Goal: Task Accomplishment & Management: Complete application form

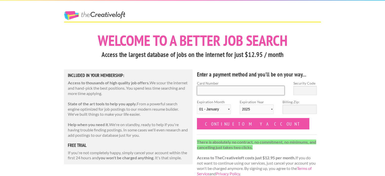
click at [236, 89] on input "Card Number" at bounding box center [241, 90] width 88 height 9
type input "4791267344296561"
select select "2026"
click at [302, 86] on input "Security Code" at bounding box center [304, 90] width 23 height 9
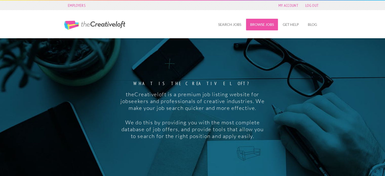
click at [266, 25] on link "Browse Jobs" at bounding box center [262, 25] width 32 height 12
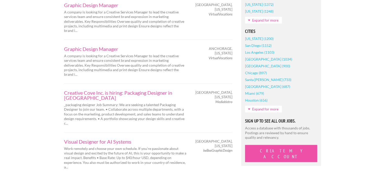
scroll to position [401, 0]
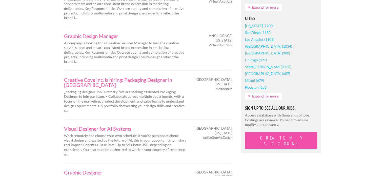
click at [270, 97] on link "Expand for more" at bounding box center [263, 96] width 37 height 7
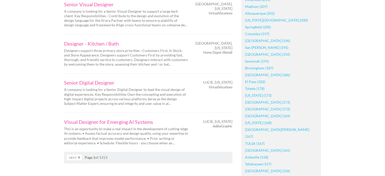
scroll to position [828, 0]
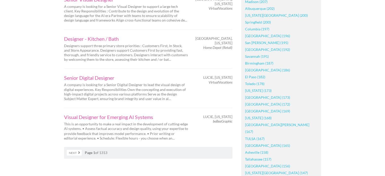
click at [254, 142] on link "[GEOGRAPHIC_DATA] (165)" at bounding box center [267, 145] width 45 height 7
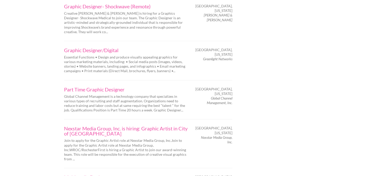
scroll to position [714, 0]
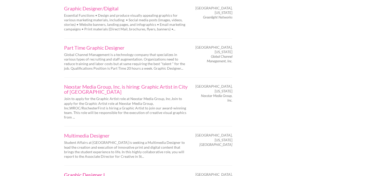
click at [78, 172] on link "Graphic Designer I" at bounding box center [126, 174] width 124 height 5
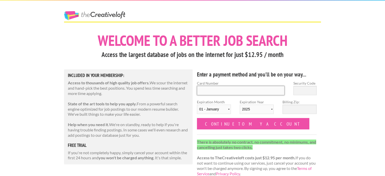
click at [253, 89] on input "Card Number" at bounding box center [241, 90] width 88 height 9
type input "4791267344296561"
select select "2026"
click at [300, 95] on input "Security Code" at bounding box center [304, 90] width 23 height 9
type input "312"
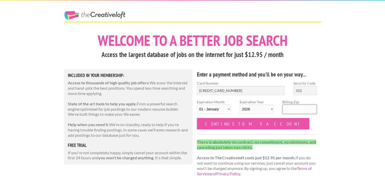
click at [298, 107] on input "Billing Zip:" at bounding box center [299, 108] width 34 height 9
type input "14559"
click at [197, 118] on input "Continue to my account" at bounding box center [253, 123] width 112 height 11
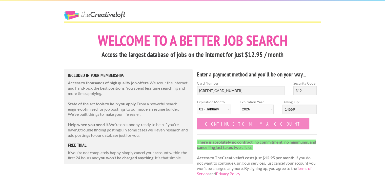
click at [232, 126] on input "Continue to my account" at bounding box center [253, 123] width 112 height 11
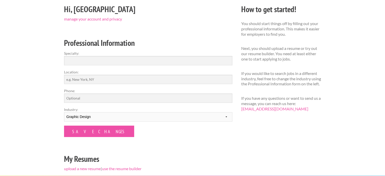
click at [381, 82] on html "Employers My Account Log Out The Creative Loft Search Jobs Browse Jobs Get Help…" at bounding box center [192, 26] width 385 height 176
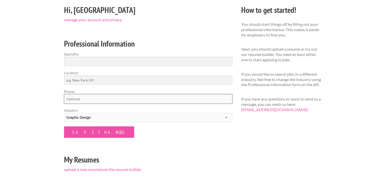
click at [213, 100] on input "Phone:" at bounding box center [148, 98] width 168 height 9
type input "5853533417"
click at [111, 65] on input "Specialty:" at bounding box center [148, 61] width 168 height 9
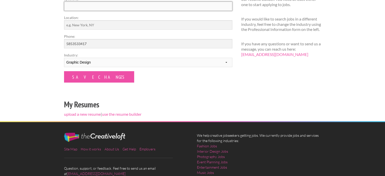
scroll to position [123, 0]
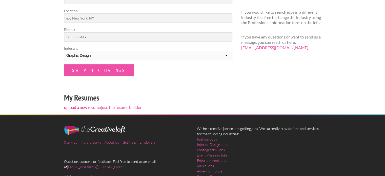
click at [87, 107] on link "upload a new resume" at bounding box center [82, 107] width 37 height 5
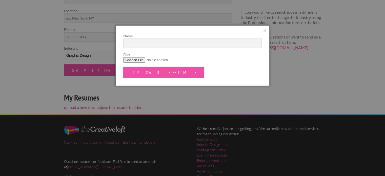
click at [265, 29] on link "×" at bounding box center [264, 31] width 3 height 6
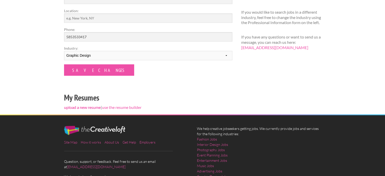
click at [88, 107] on link "upload a new resume" at bounding box center [82, 107] width 37 height 5
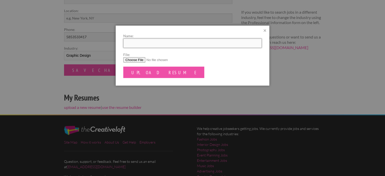
drag, startPoint x: 138, startPoint y: 43, endPoint x: 134, endPoint y: 60, distance: 17.3
click at [134, 60] on form "Name: File: Upload Resume" at bounding box center [192, 55] width 138 height 45
click at [134, 60] on input "File:" at bounding box center [192, 59] width 138 height 5
type input "C:\fakepath\Madison Hoadley Resume 2025.docx"
click at [137, 42] on input "Name:" at bounding box center [192, 42] width 138 height 9
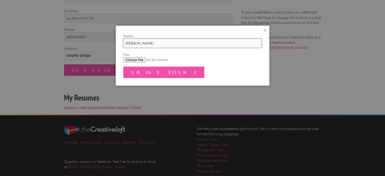
click at [125, 43] on input "Madison Hoadley" at bounding box center [192, 42] width 138 height 9
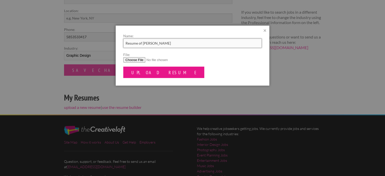
type input "Resume of [PERSON_NAME]"
click at [145, 73] on input "Upload Resume" at bounding box center [163, 72] width 81 height 11
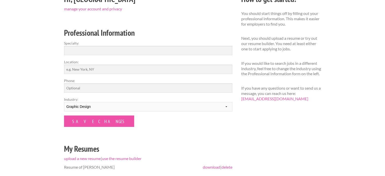
scroll to position [76, 0]
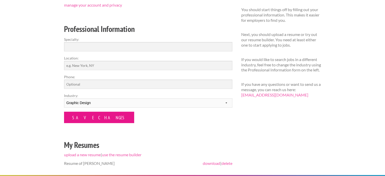
click at [87, 119] on input "Save Changes" at bounding box center [99, 117] width 70 height 11
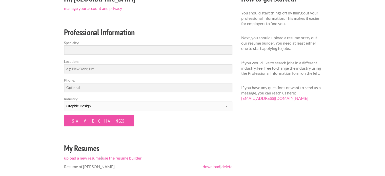
scroll to position [81, 0]
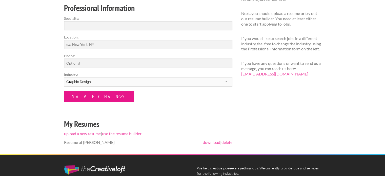
click at [83, 96] on input "Save Changes" at bounding box center [99, 96] width 70 height 11
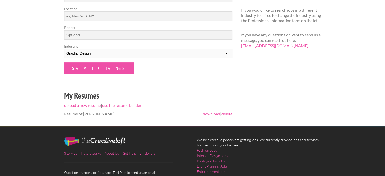
scroll to position [110, 0]
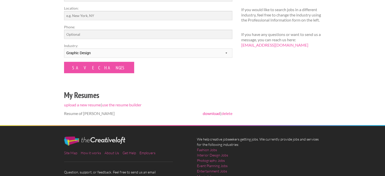
click at [208, 114] on link "download" at bounding box center [211, 113] width 17 height 5
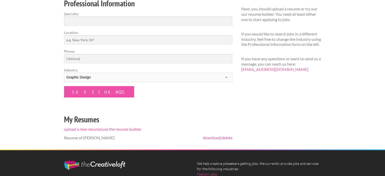
scroll to position [85, 0]
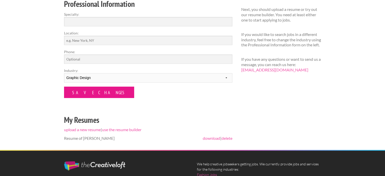
click at [96, 92] on input "Save Changes" at bounding box center [99, 91] width 70 height 11
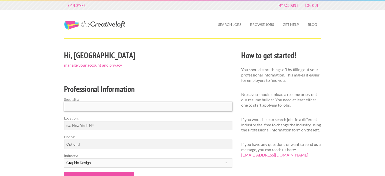
click at [157, 108] on input "Specialty:" at bounding box center [148, 106] width 168 height 9
type input "Graphic Design"
click at [95, 173] on input "Save Changes" at bounding box center [99, 176] width 70 height 11
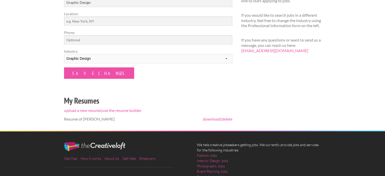
scroll to position [103, 0]
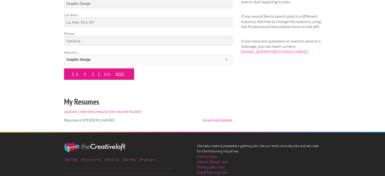
click at [86, 75] on input "Save Changes" at bounding box center [99, 73] width 70 height 11
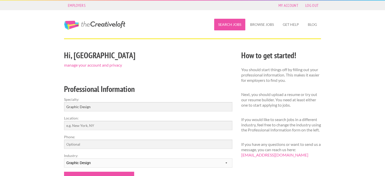
click at [239, 23] on link "Search Jobs" at bounding box center [229, 25] width 31 height 12
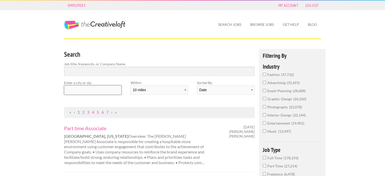
click at [96, 88] on input "text" at bounding box center [92, 89] width 57 height 9
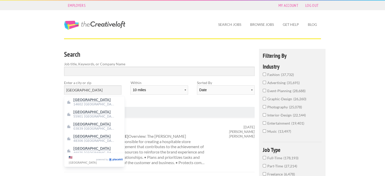
click at [87, 102] on mark "[GEOGRAPHIC_DATA]" at bounding box center [91, 100] width 37 height 4
type input "Rochester"
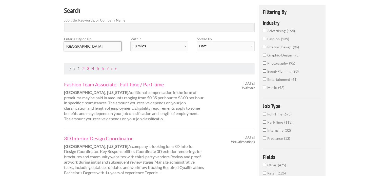
scroll to position [43, 0]
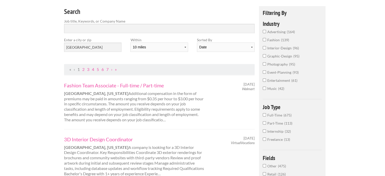
click at [264, 113] on input "Full-Time 675" at bounding box center [264, 114] width 3 height 3
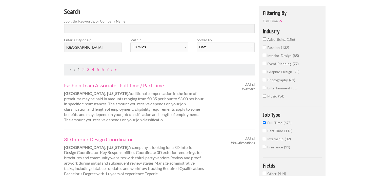
click at [264, 71] on input "graphic-design 75" at bounding box center [264, 71] width 3 height 3
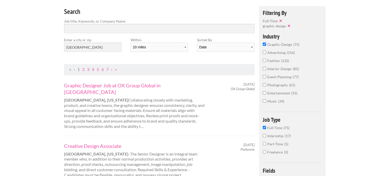
click at [265, 76] on input "event-planning 77" at bounding box center [264, 76] width 3 height 3
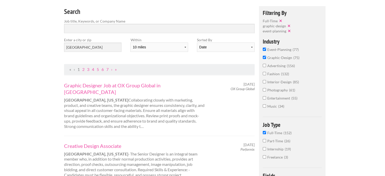
click at [264, 66] on input "advertising 156" at bounding box center [264, 65] width 3 height 3
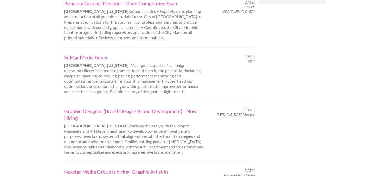
scroll to position [467, 0]
click at [191, 107] on link "Graphic Designer (Brand Design/ Brand Development) - Now Hiring" at bounding box center [134, 113] width 141 height 13
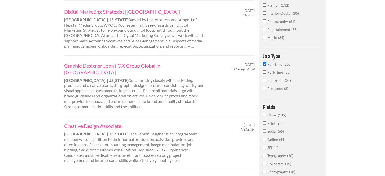
scroll to position [110, 0]
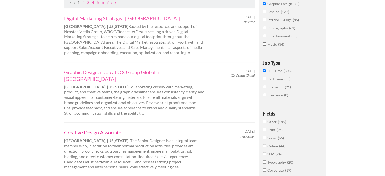
click at [100, 129] on link "Creative Design Associate" at bounding box center [134, 132] width 141 height 7
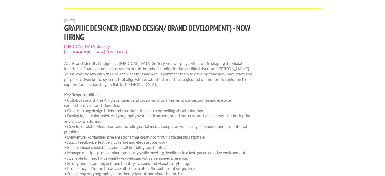
scroll to position [30, 0]
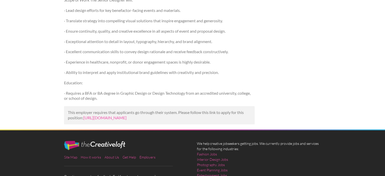
scroll to position [602, 0]
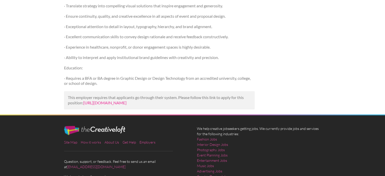
click at [126, 105] on link "[URL][DOMAIN_NAME]" at bounding box center [104, 102] width 43 height 5
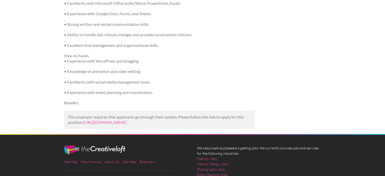
scroll to position [321, 0]
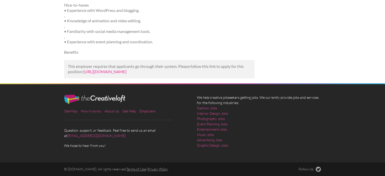
click at [126, 72] on link "https://www.tealhq.com/job/graphic-designer-i_d1b96e49-316c-43ac-abb1-fb79ba957…" at bounding box center [104, 71] width 43 height 5
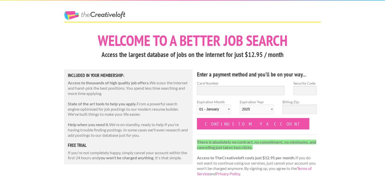
click at [112, 14] on link "The Creative Loft" at bounding box center [94, 15] width 61 height 9
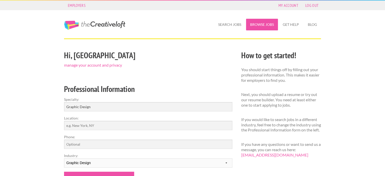
click at [265, 24] on link "Browse Jobs" at bounding box center [262, 25] width 32 height 12
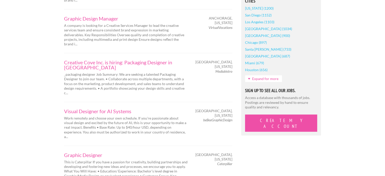
scroll to position [424, 0]
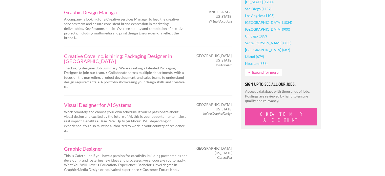
click at [260, 71] on link "Expand for more" at bounding box center [263, 72] width 37 height 7
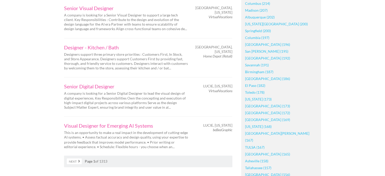
scroll to position [831, 0]
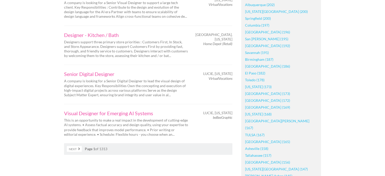
click at [252, 138] on link "[GEOGRAPHIC_DATA] (165)" at bounding box center [267, 141] width 45 height 7
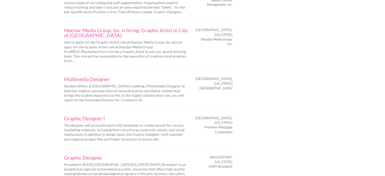
scroll to position [781, 0]
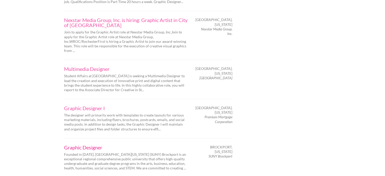
click at [80, 145] on link "Graphic Designer" at bounding box center [126, 147] width 124 height 5
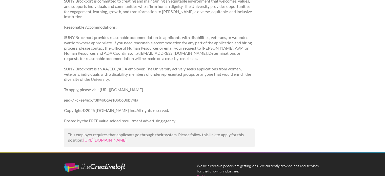
scroll to position [719, 0]
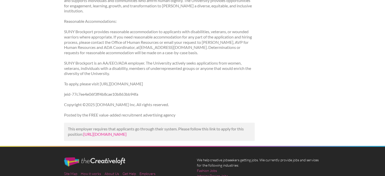
click at [126, 134] on link "[URL][DOMAIN_NAME]" at bounding box center [104, 134] width 43 height 5
